Goal: Obtain resource: Download file/media

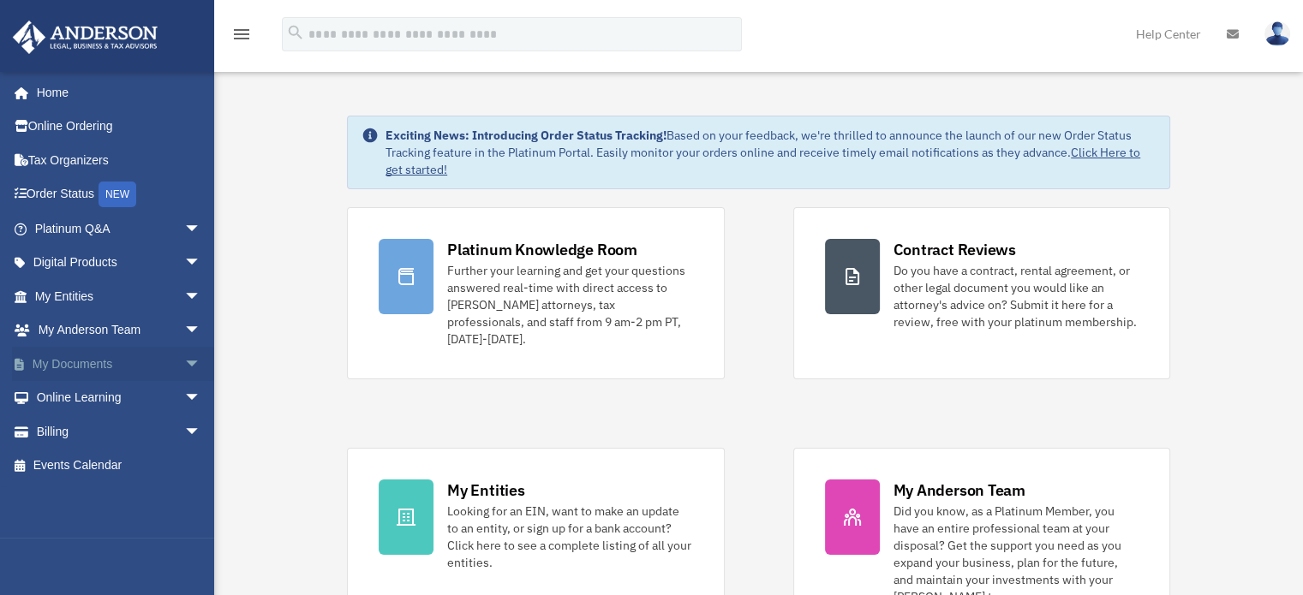
click at [184, 362] on span "arrow_drop_down" at bounding box center [201, 364] width 34 height 35
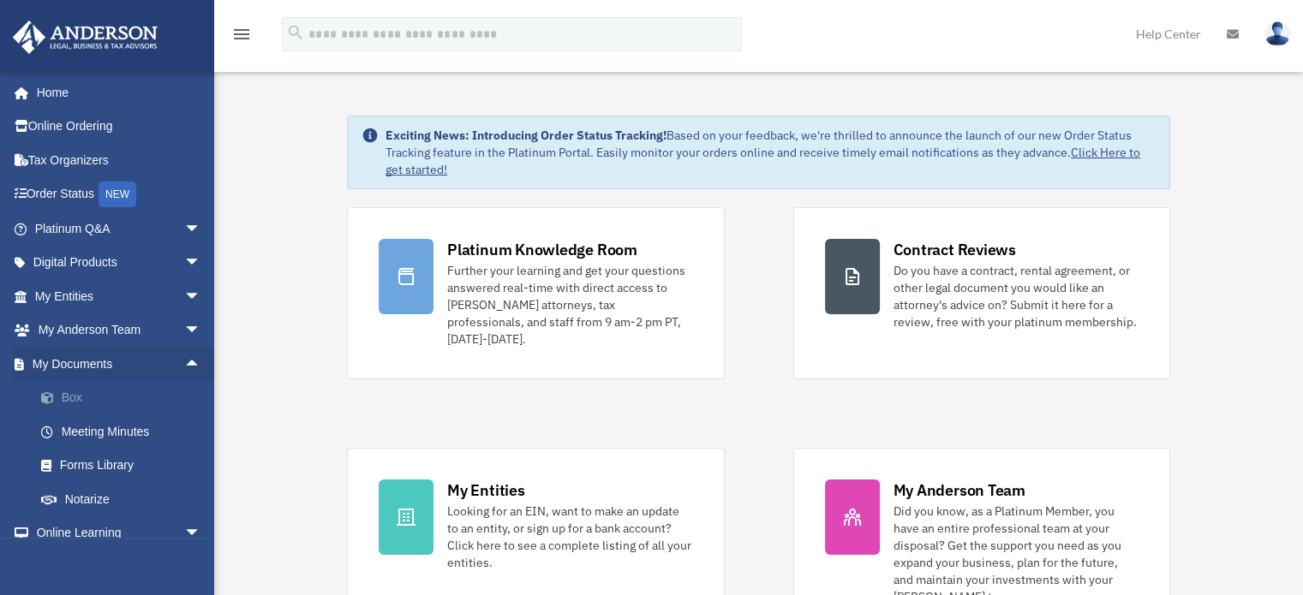
click at [69, 398] on link "Box" at bounding box center [125, 398] width 203 height 34
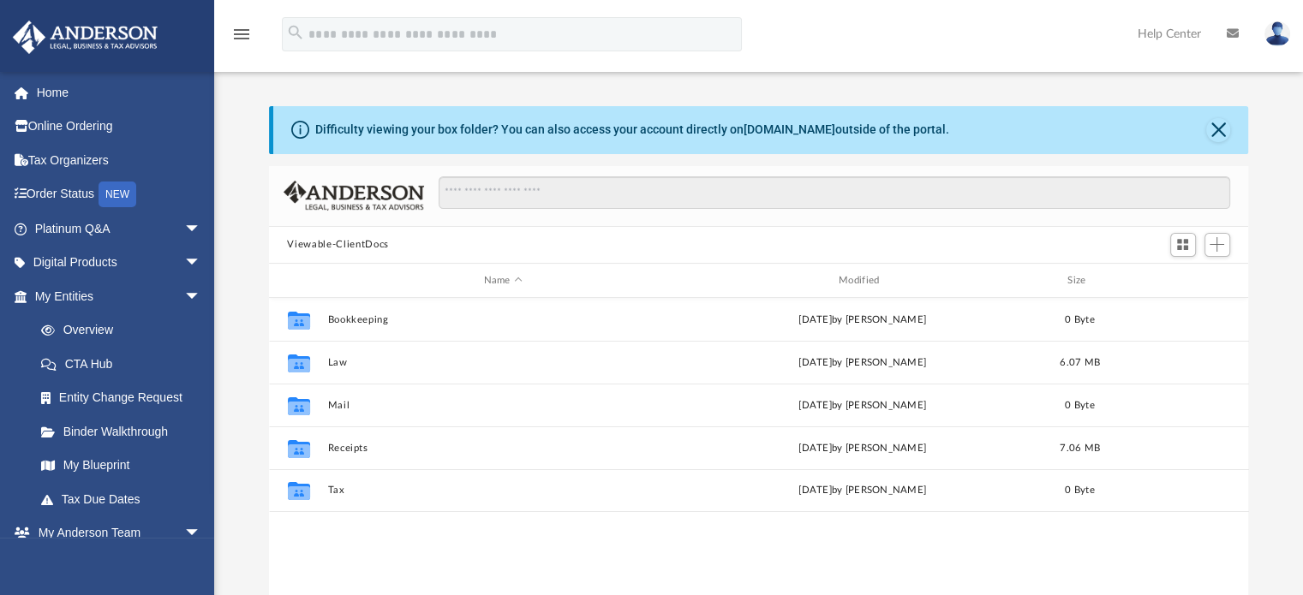
scroll to position [376, 966]
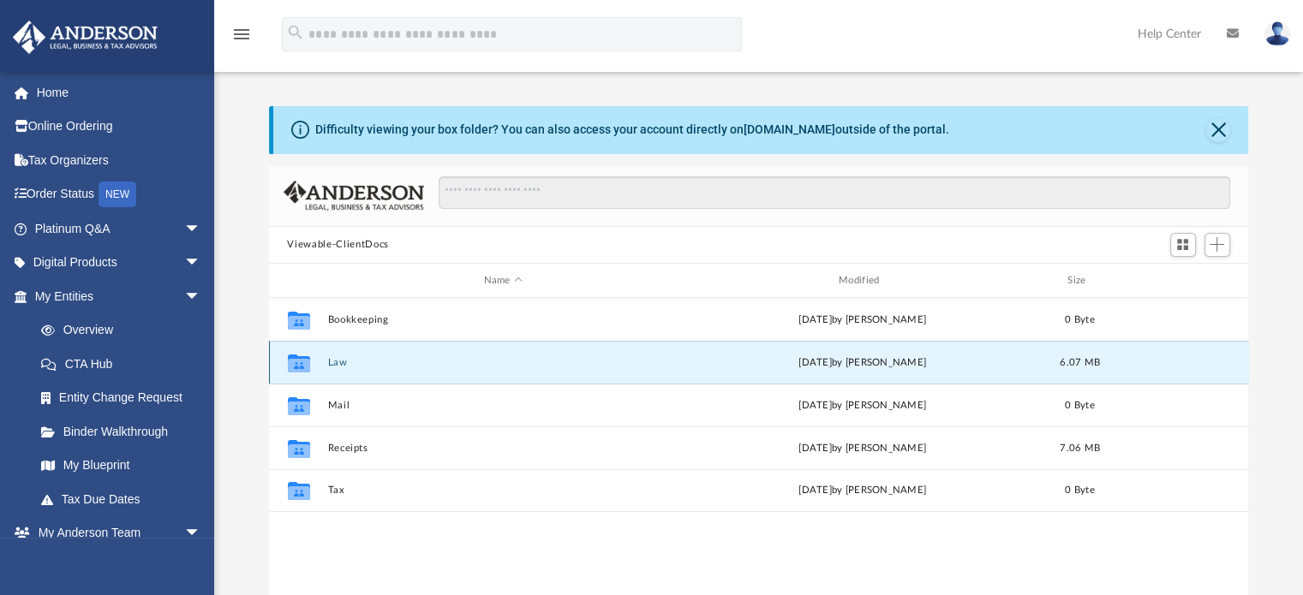
click at [334, 364] on button "Law" at bounding box center [502, 362] width 351 height 11
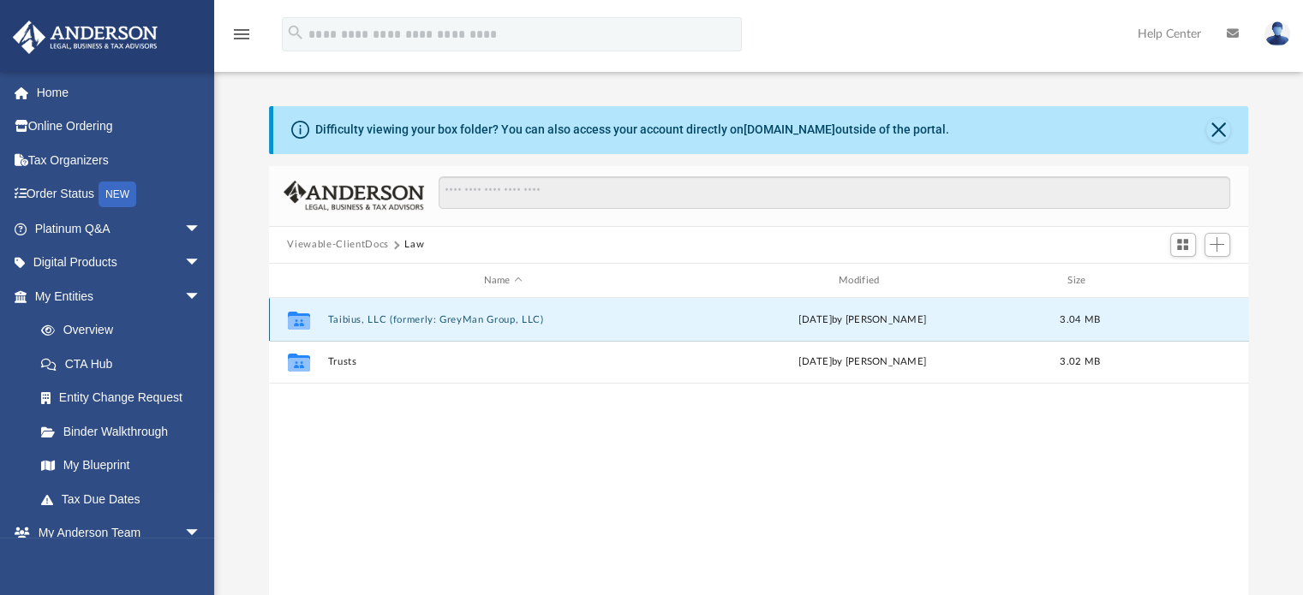
click at [388, 320] on button "Taibius, LLC (formerly: GreyMan Group, LLC)" at bounding box center [502, 319] width 351 height 11
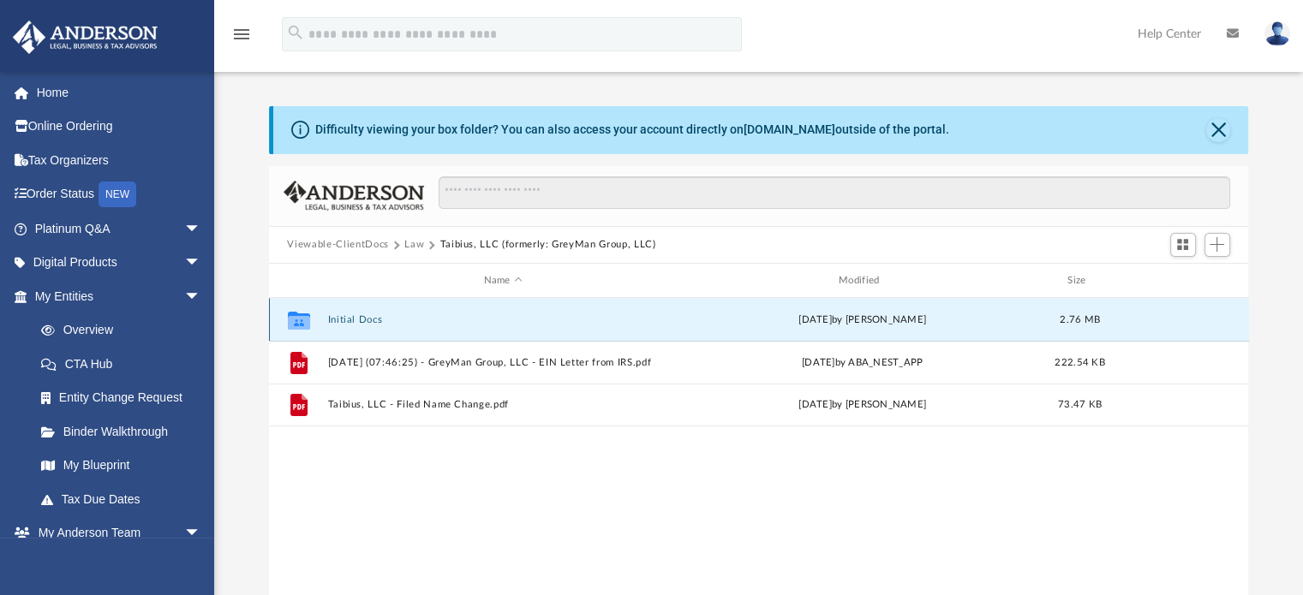
click at [336, 322] on button "Initial Docs" at bounding box center [502, 319] width 351 height 11
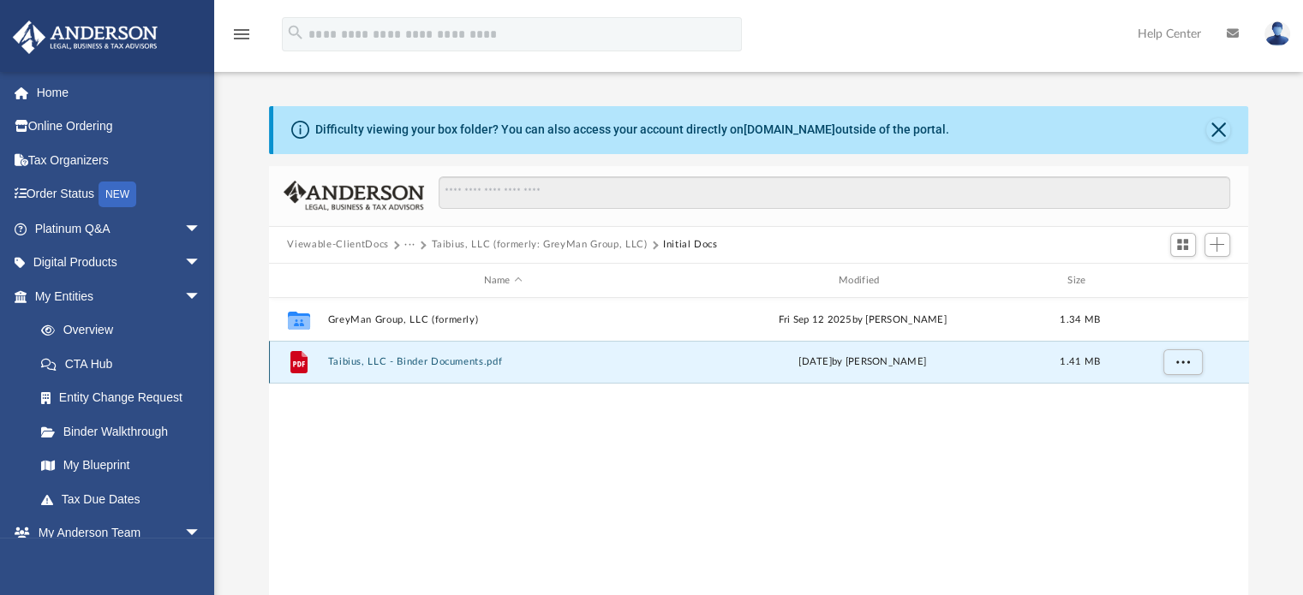
click at [395, 364] on button "Taibius, LLC - Binder Documents.pdf" at bounding box center [502, 362] width 351 height 11
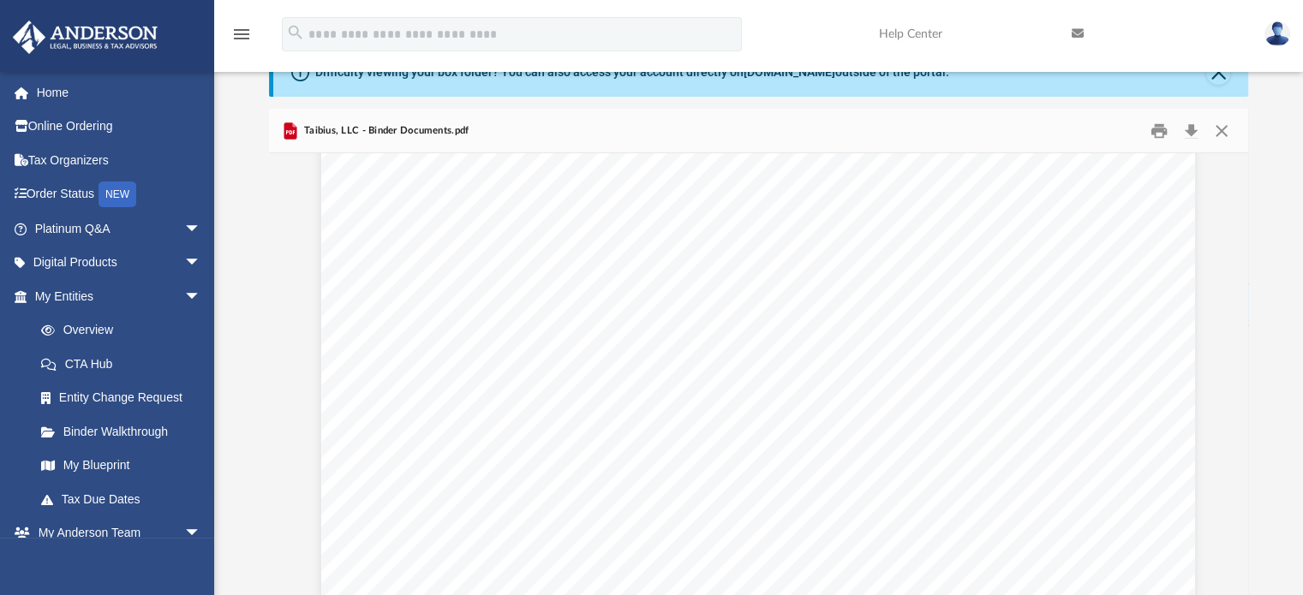
scroll to position [1222, 0]
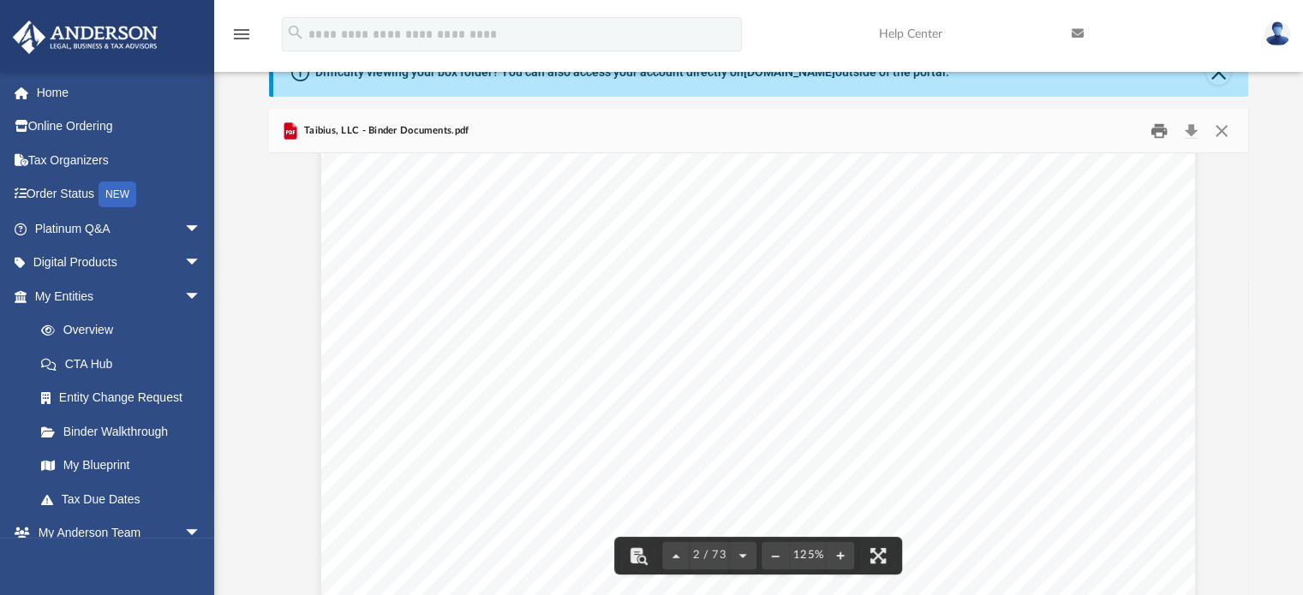
click at [1162, 129] on button "Print" at bounding box center [1159, 130] width 34 height 27
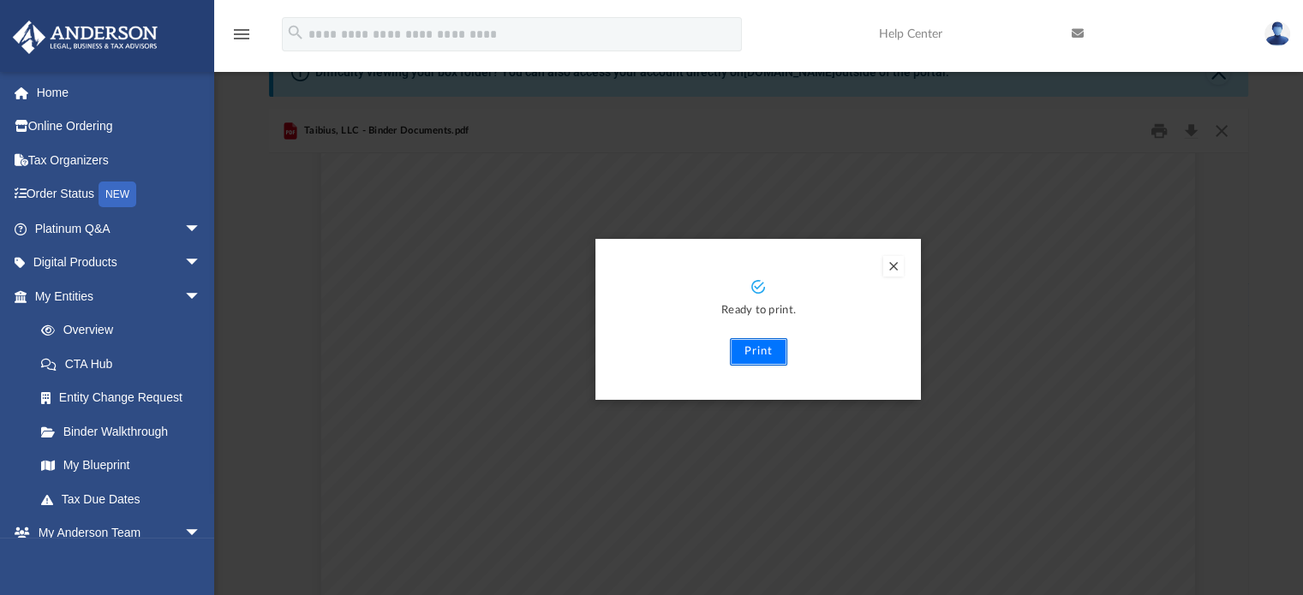
click at [757, 354] on button "Print" at bounding box center [758, 351] width 57 height 27
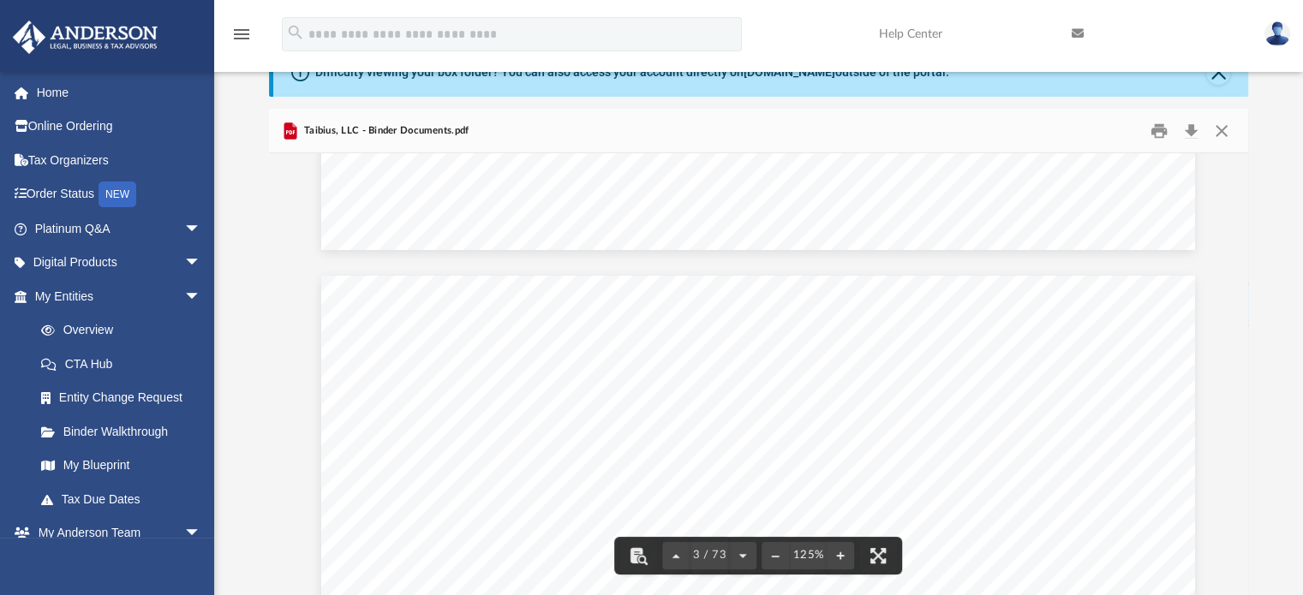
scroll to position [2217, 0]
click at [97, 337] on link "Overview" at bounding box center [125, 331] width 203 height 34
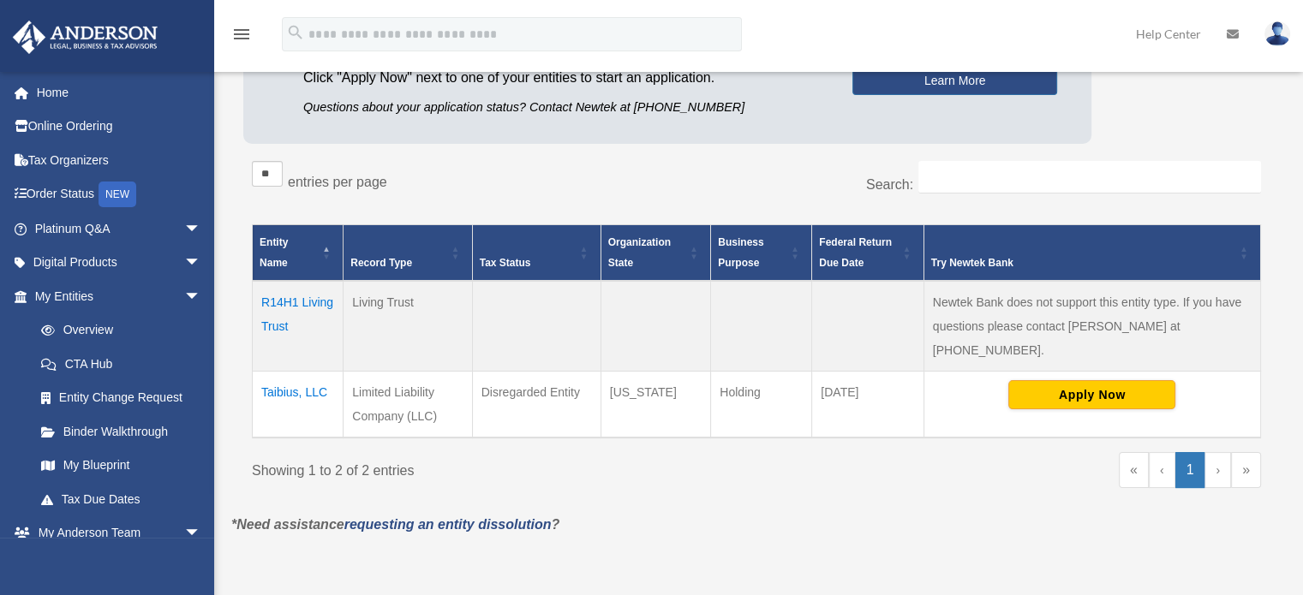
scroll to position [226, 0]
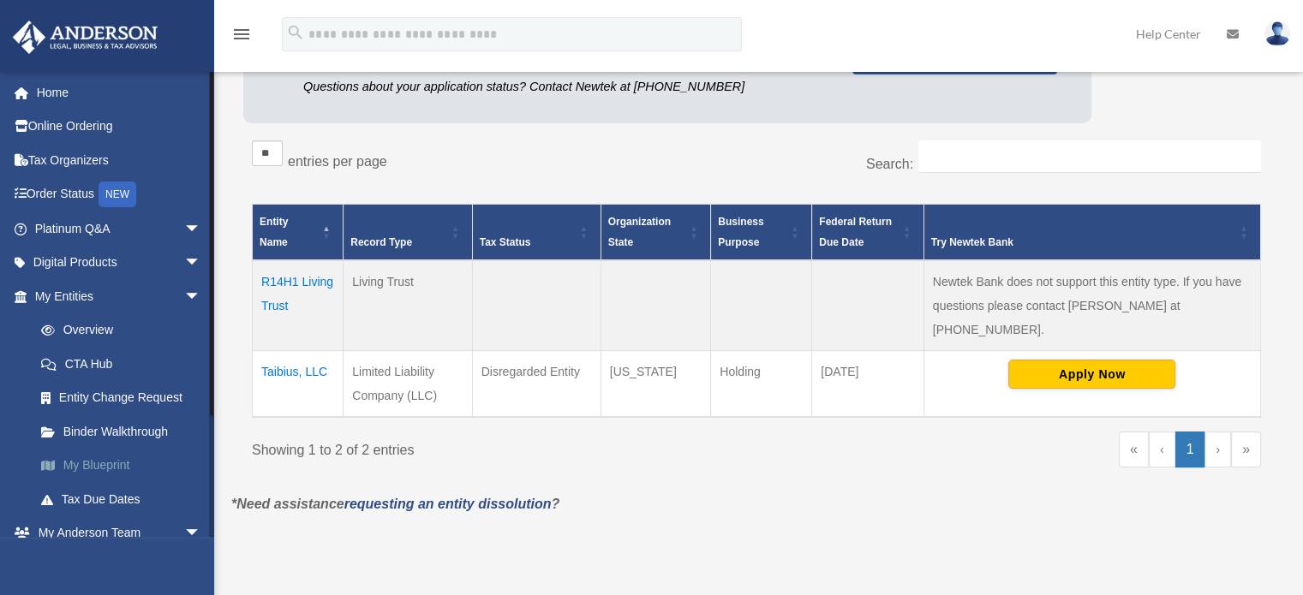
click at [89, 461] on link "My Blueprint" at bounding box center [125, 466] width 203 height 34
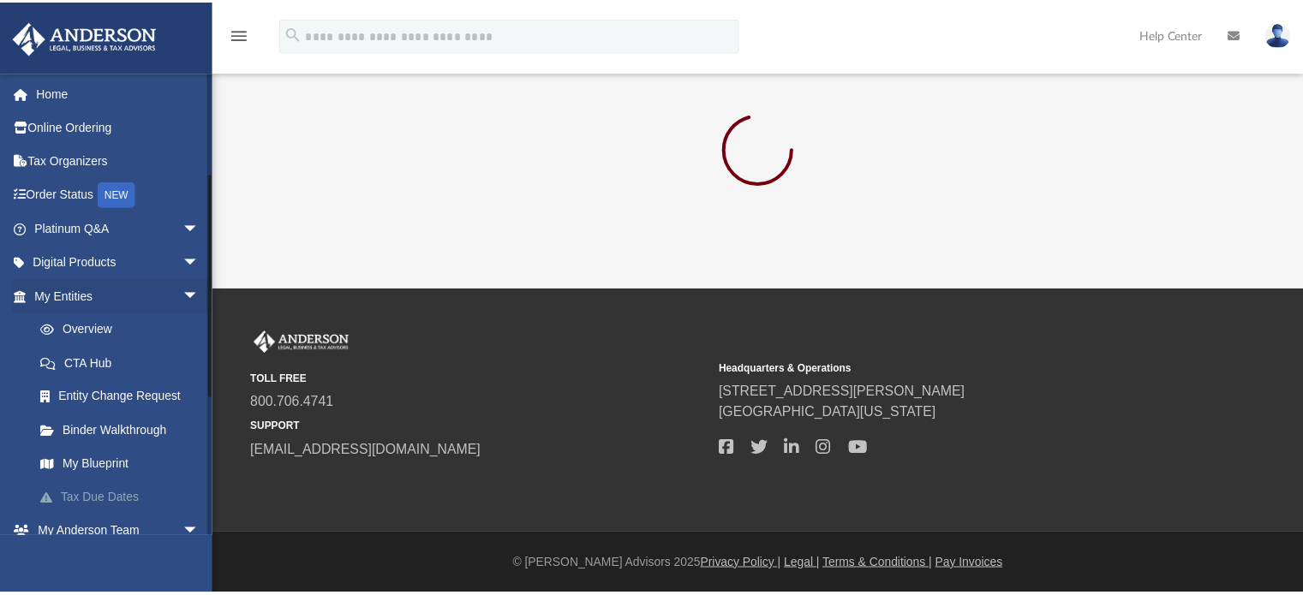
scroll to position [284, 0]
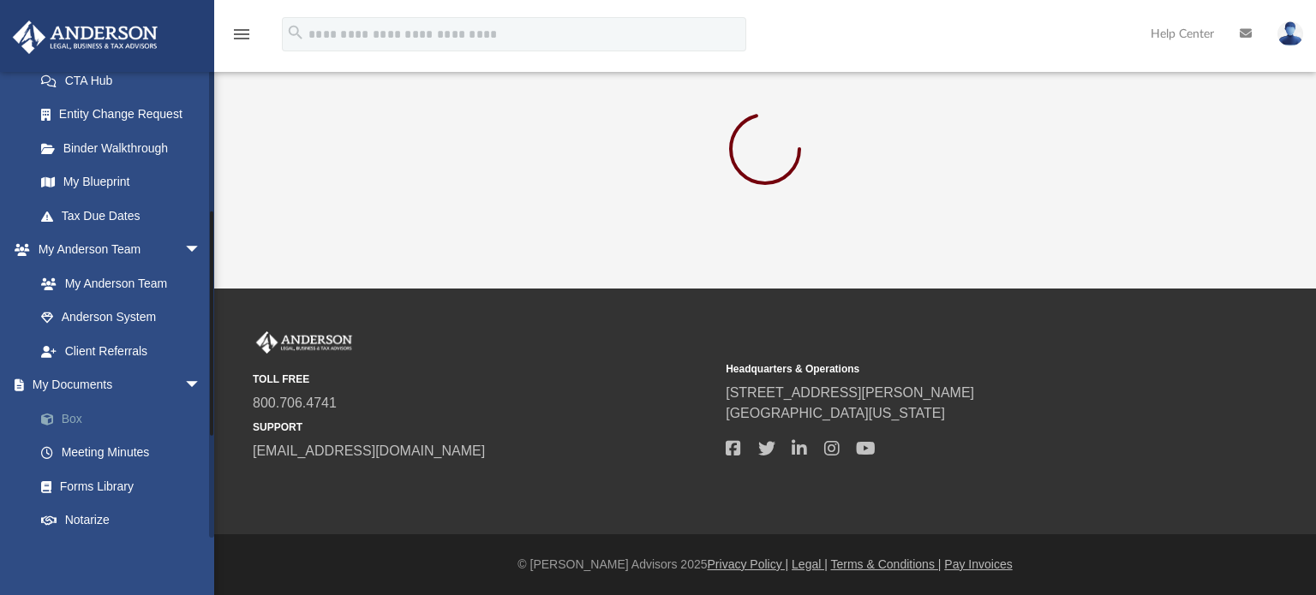
click at [80, 414] on link "Box" at bounding box center [125, 419] width 203 height 34
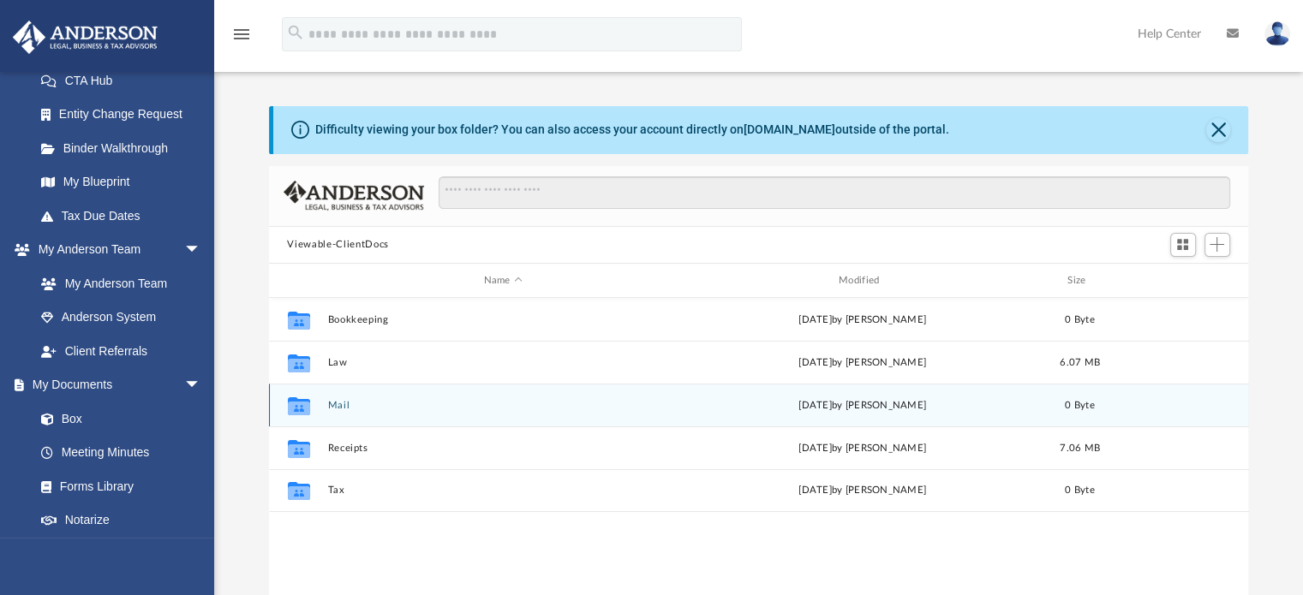
scroll to position [376, 966]
